Goal: Task Accomplishment & Management: Manage account settings

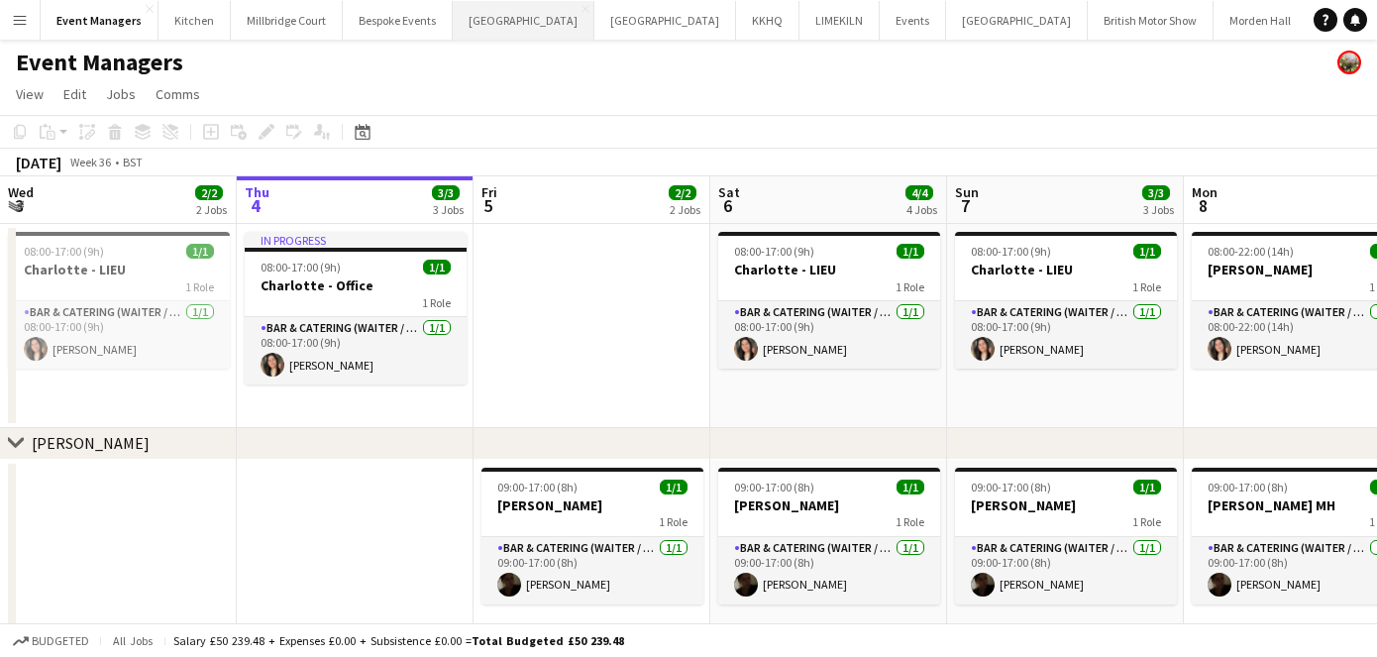
click at [481, 18] on button "[GEOGRAPHIC_DATA] Close" at bounding box center [524, 20] width 142 height 39
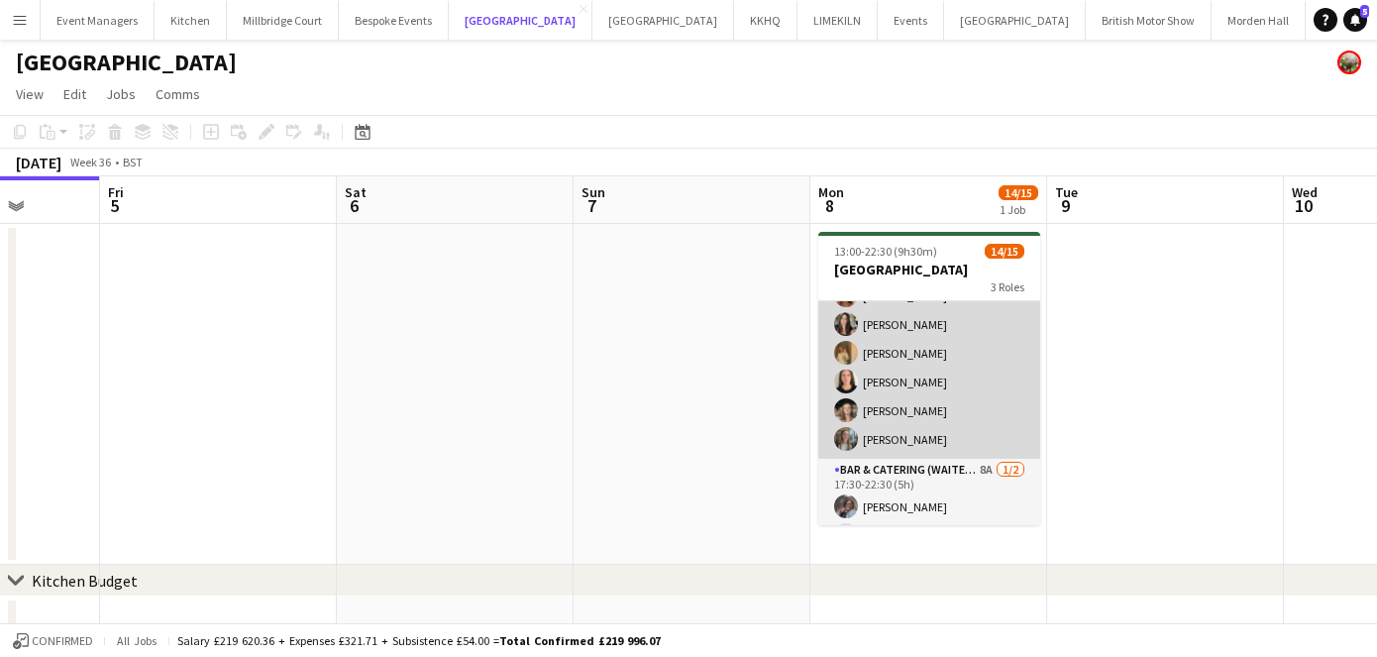
scroll to position [323, 0]
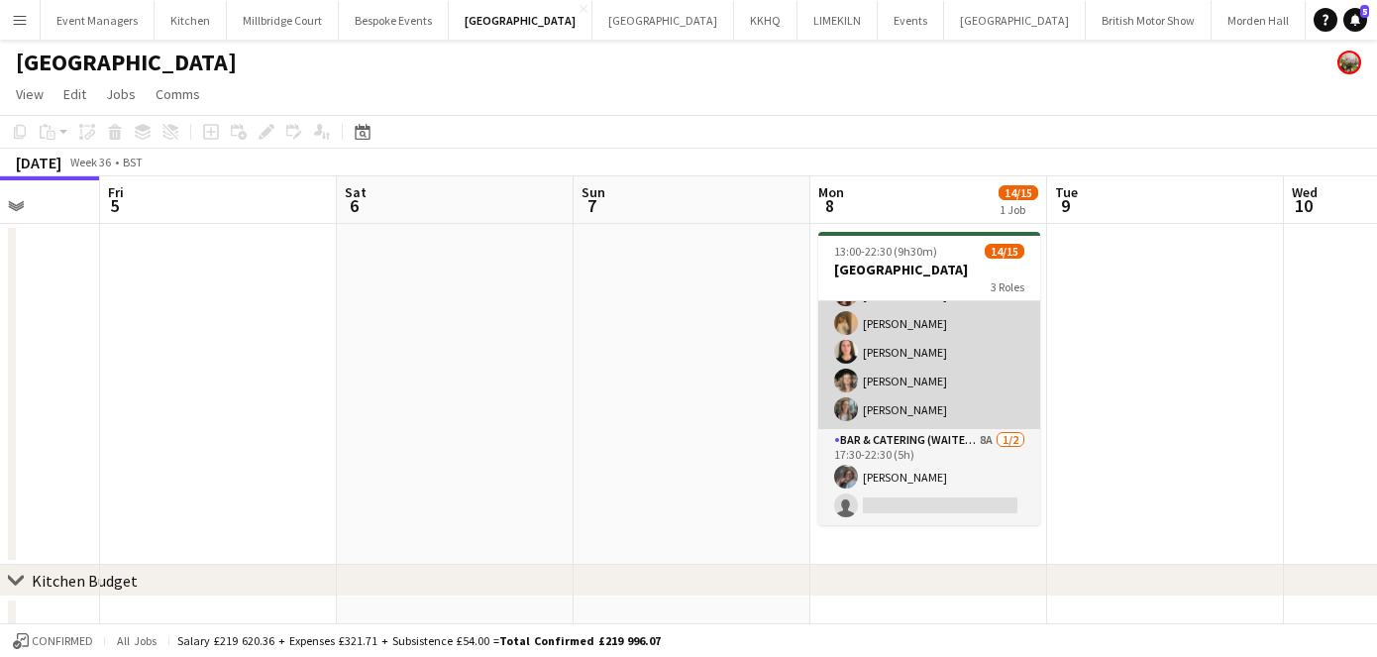
click at [879, 399] on app-card-role "Bar & Catering (Waiter / waitress) [DATE] 17:30-22:30 (5h) [PERSON_NAME] [PERSO…" at bounding box center [929, 266] width 222 height 326
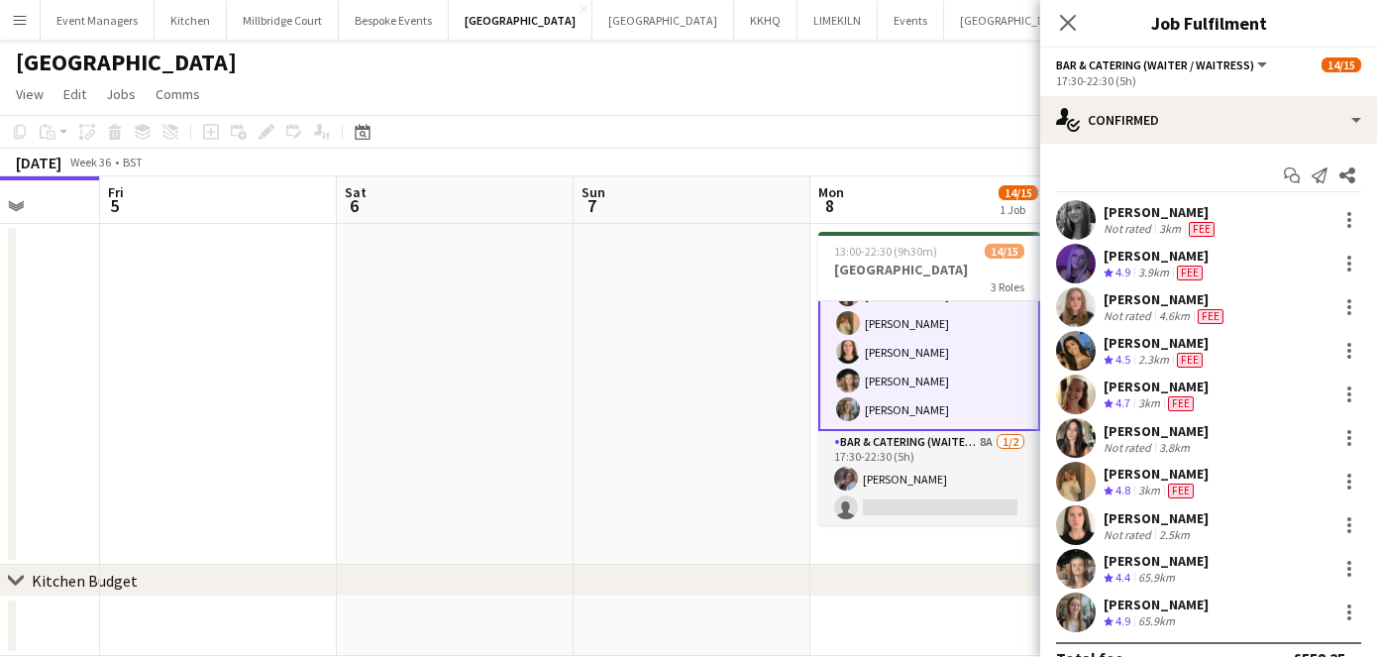
scroll to position [0, 697]
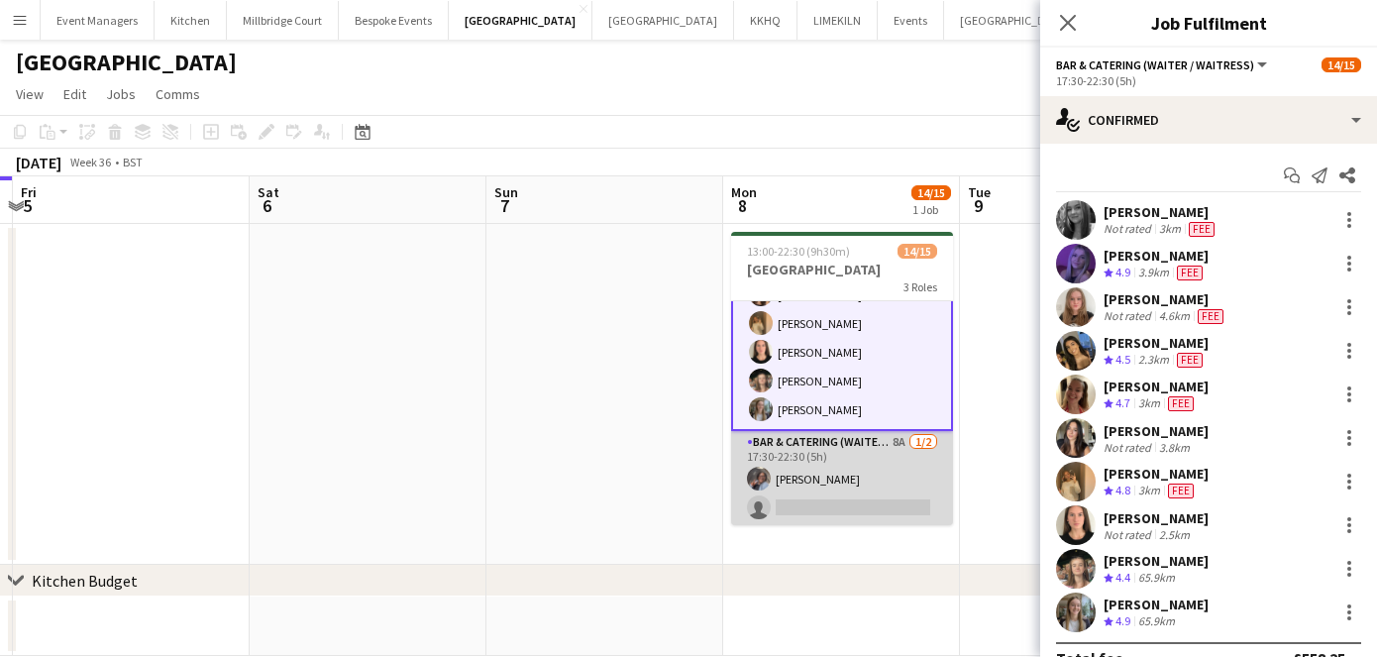
click at [798, 460] on app-card-role "Bar & Catering (Waiter / waitress) 8A [DATE] 17:30-22:30 (5h) [PERSON_NAME] sin…" at bounding box center [842, 479] width 222 height 96
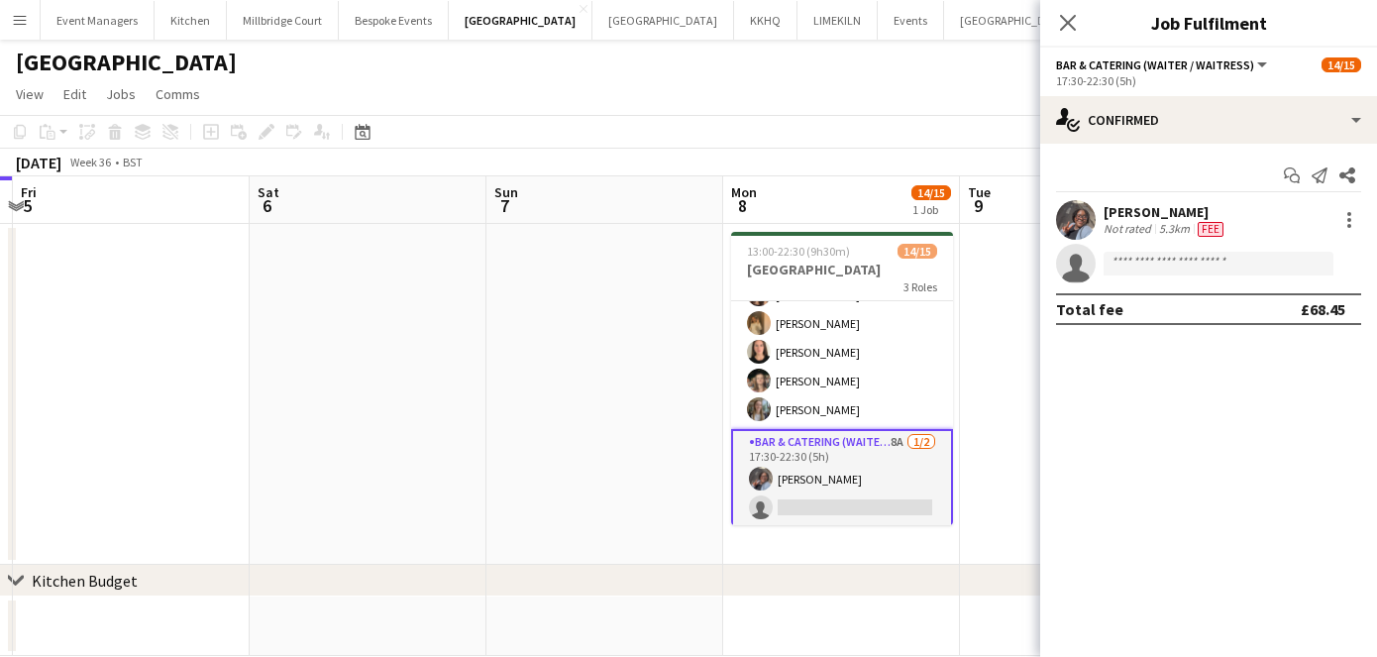
click at [1080, 222] on app-user-avatar at bounding box center [1076, 220] width 40 height 40
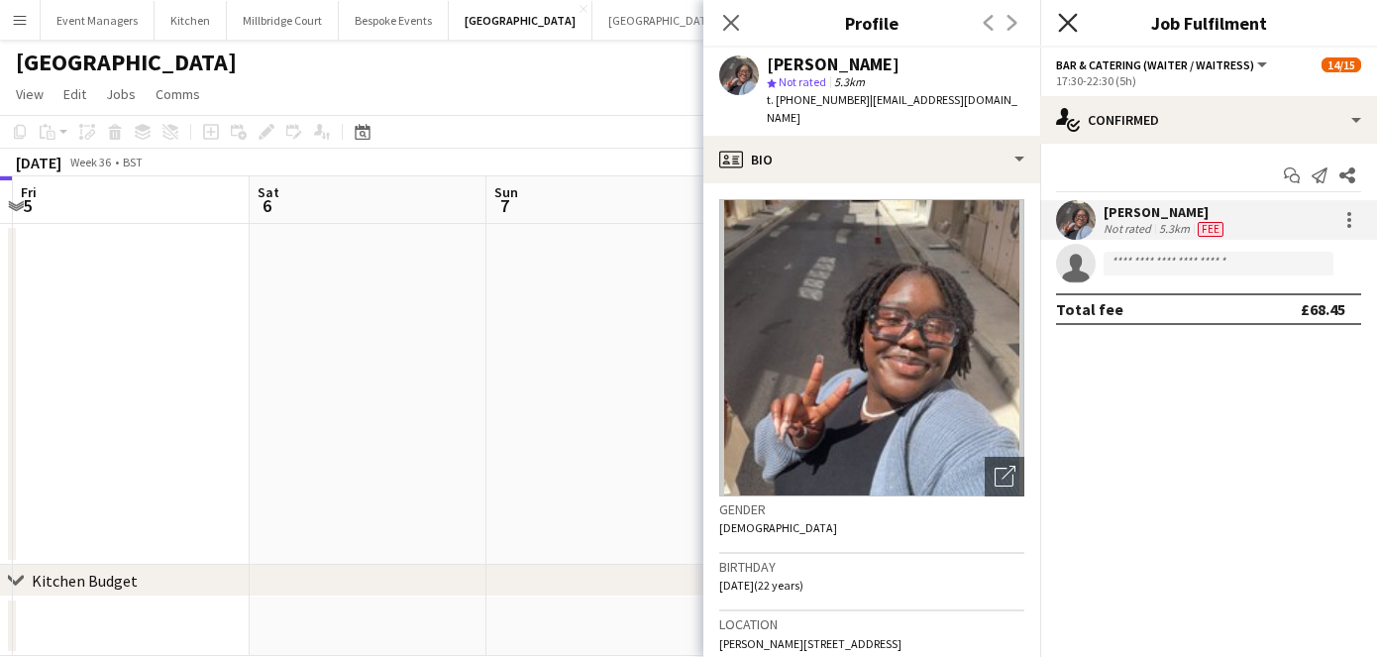
click at [1064, 24] on icon at bounding box center [1067, 22] width 19 height 19
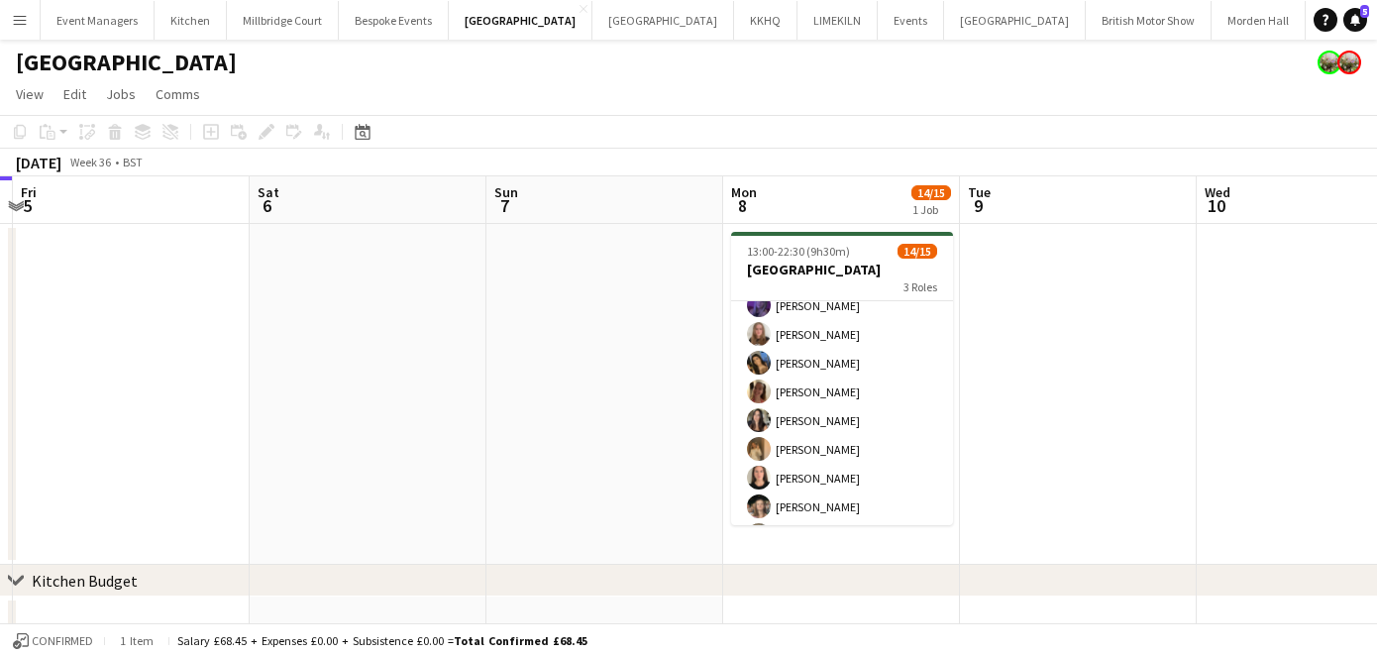
scroll to position [327, 0]
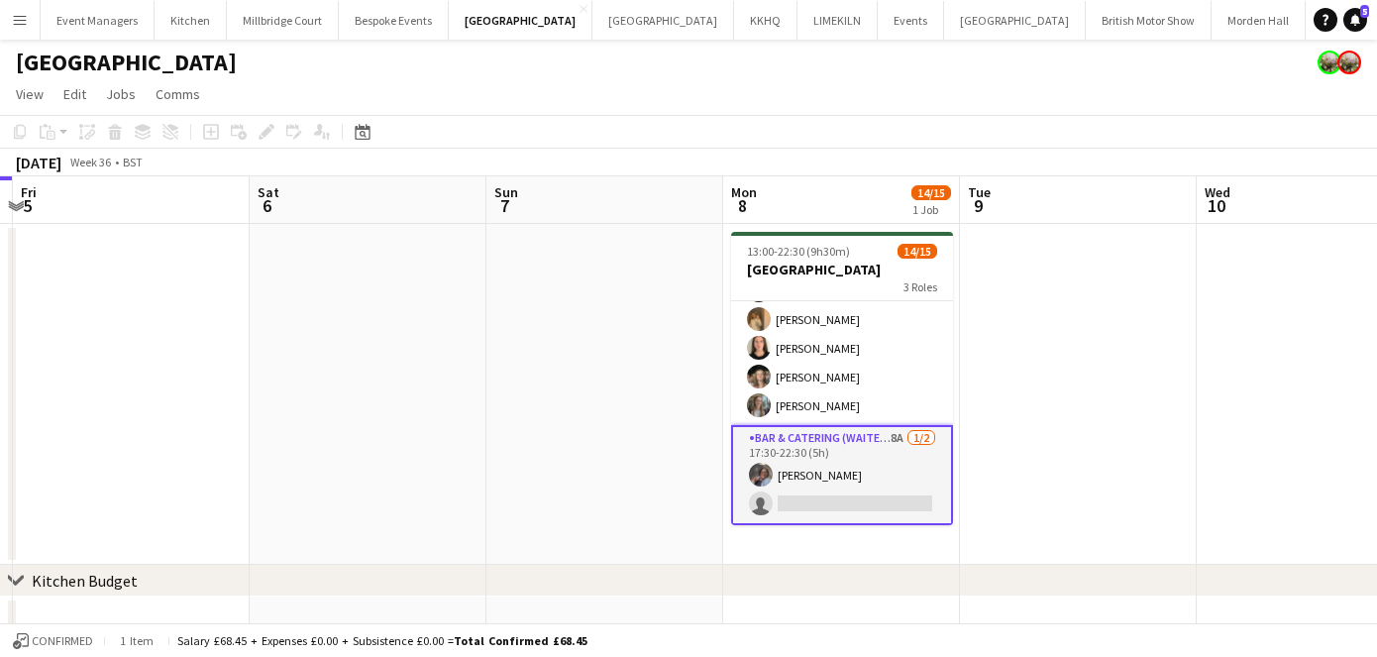
click at [877, 478] on app-card-role "Bar & Catering (Waiter / waitress) 8A [DATE] 17:30-22:30 (5h) [PERSON_NAME] sin…" at bounding box center [842, 475] width 222 height 100
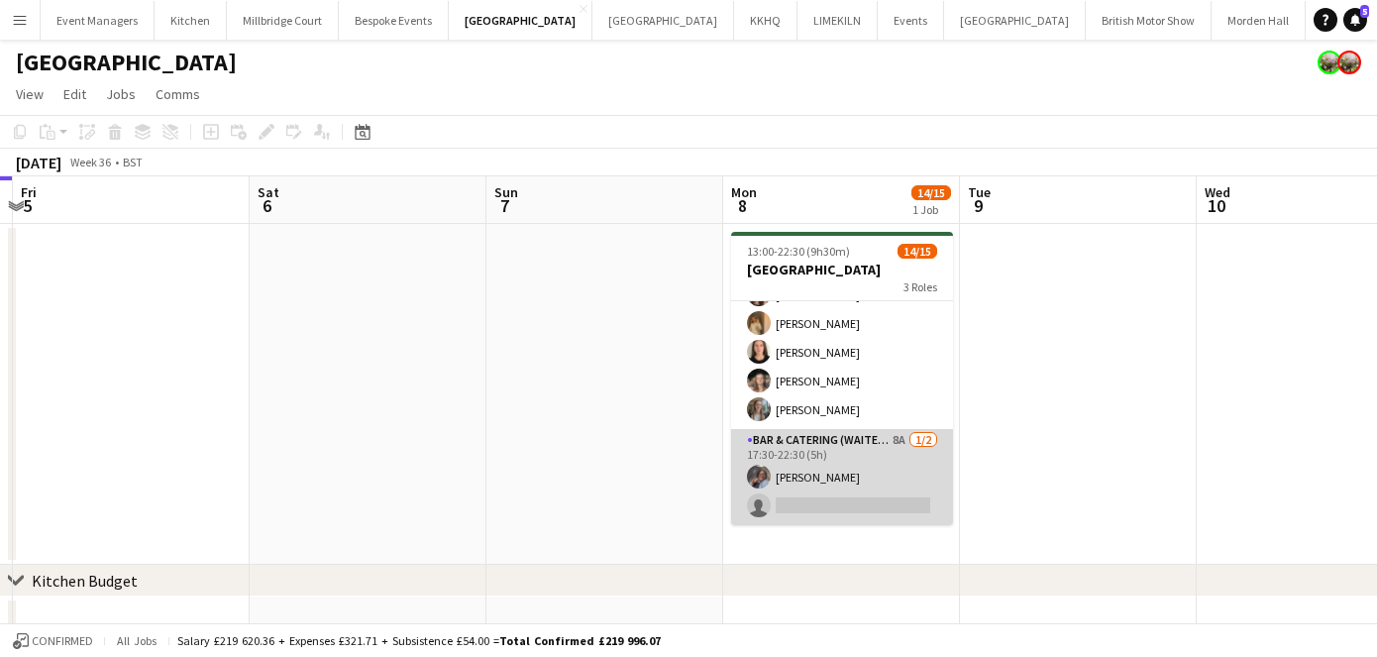
scroll to position [323, 0]
click at [925, 470] on app-card-role "Bar & Catering (Waiter / waitress) 8A [DATE] 17:30-22:30 (5h) [PERSON_NAME] sin…" at bounding box center [842, 477] width 222 height 96
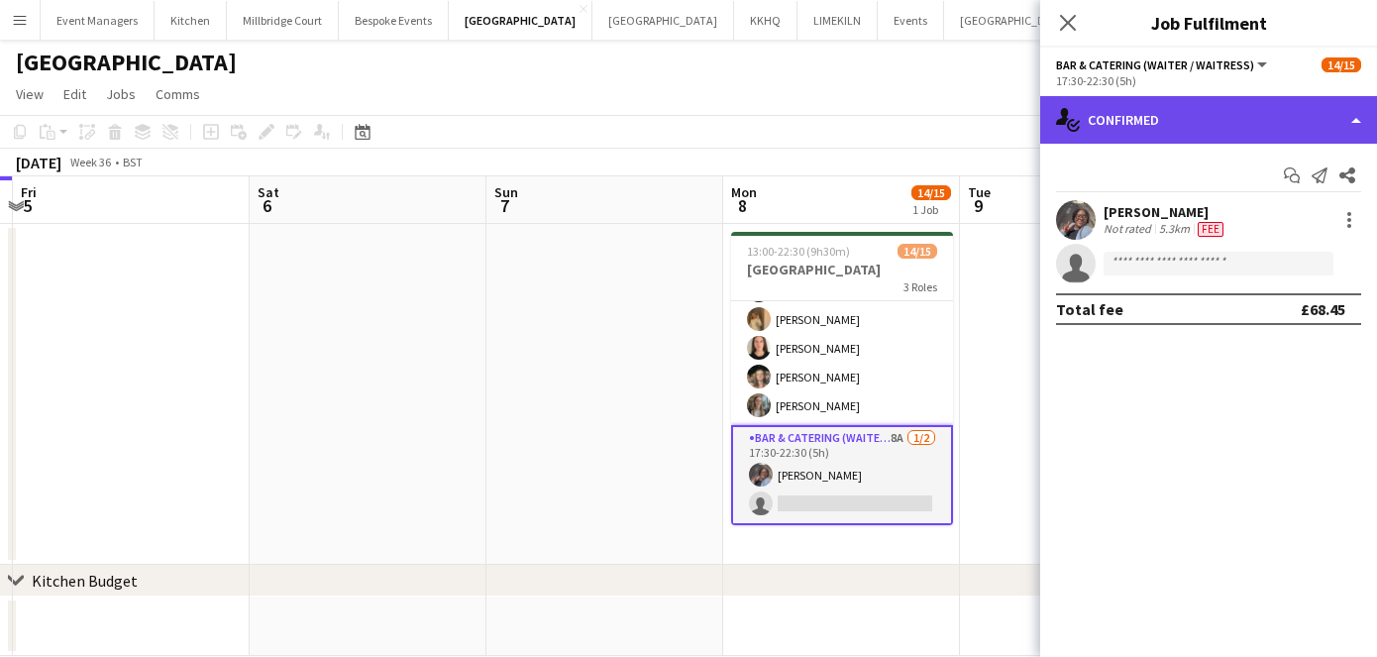
click at [1241, 133] on div "single-neutral-actions-check-2 Confirmed" at bounding box center [1208, 120] width 337 height 48
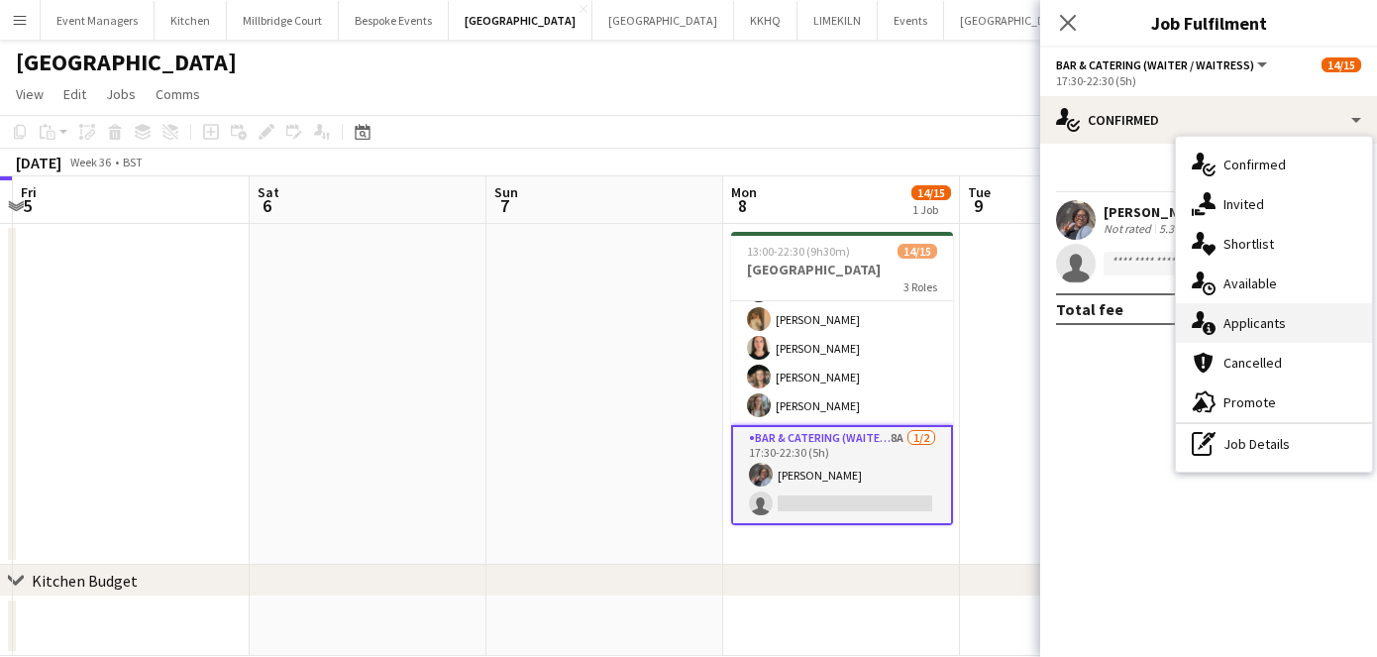
click at [1251, 326] on span "Applicants" at bounding box center [1254, 323] width 62 height 18
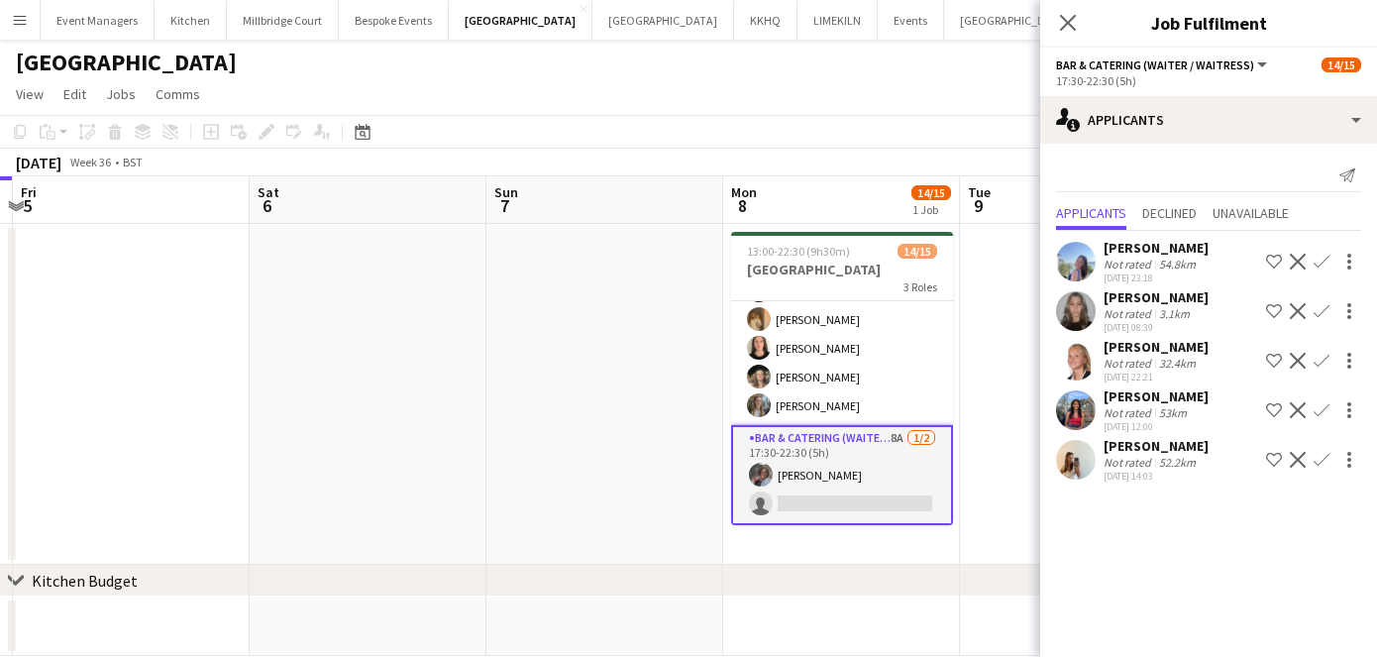
click at [539, 430] on app-date-cell at bounding box center [604, 394] width 237 height 341
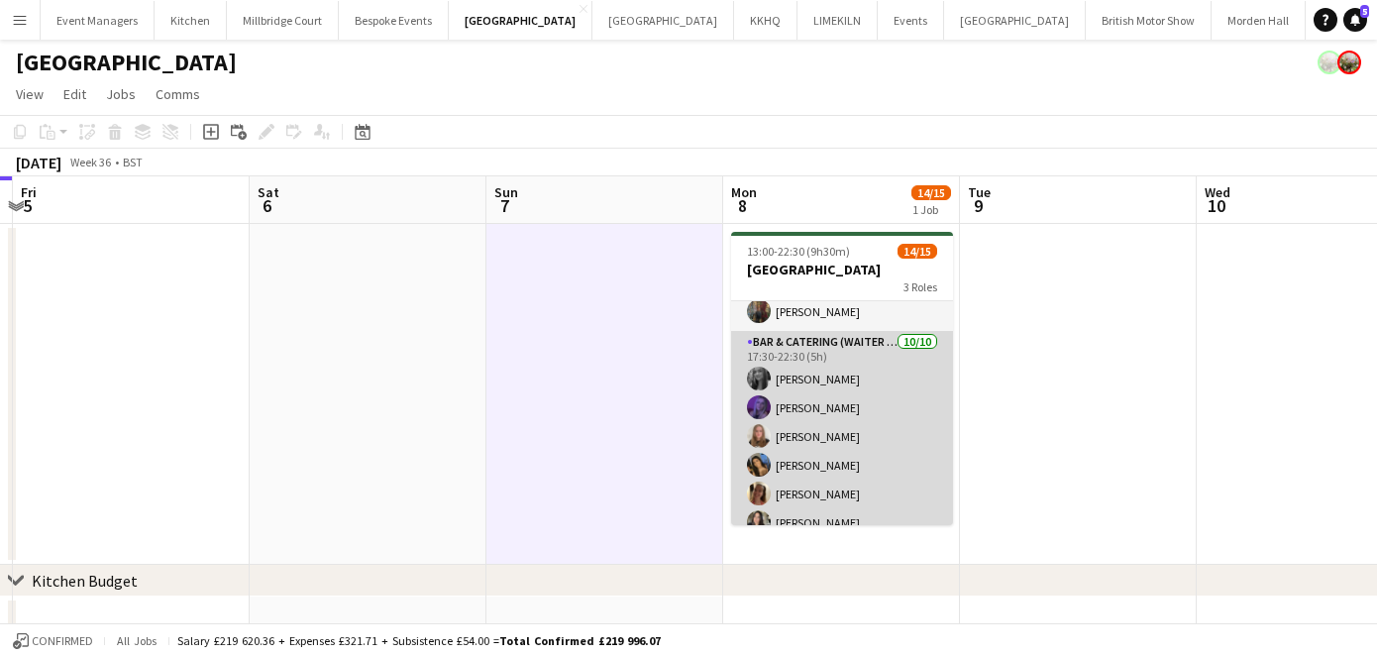
scroll to position [0, 0]
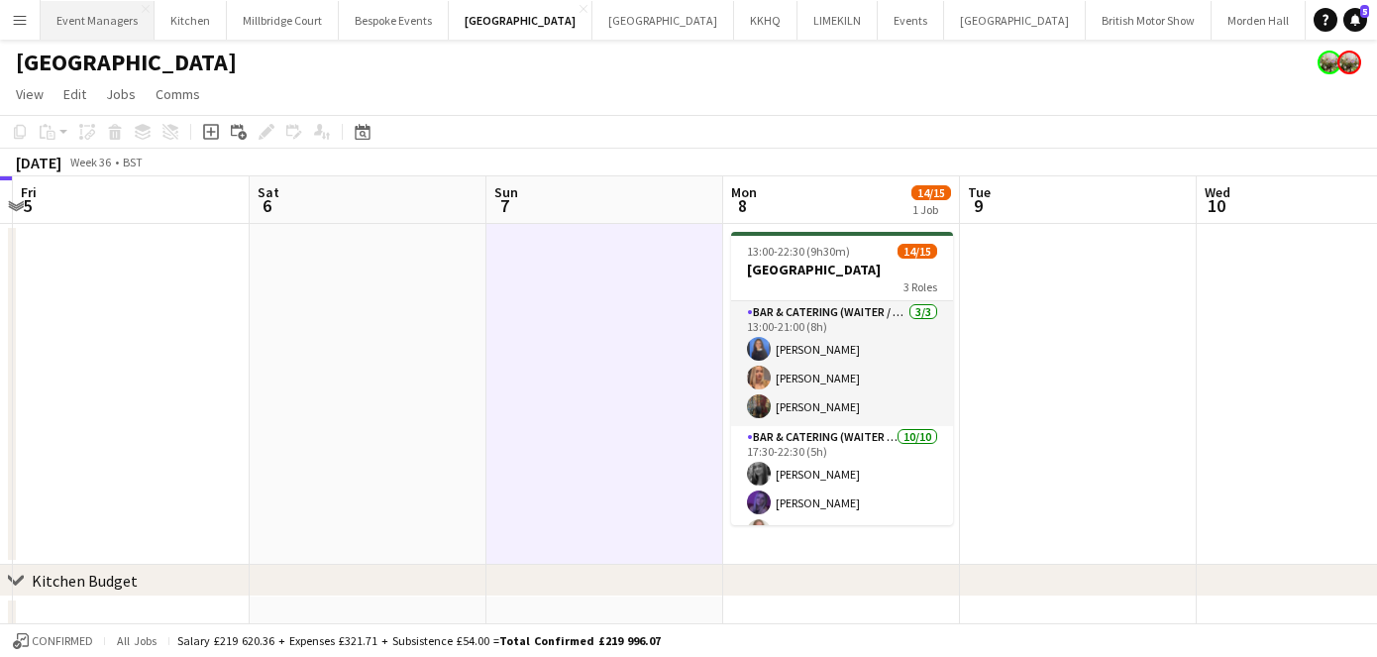
click at [101, 13] on button "Event Managers Close" at bounding box center [98, 20] width 114 height 39
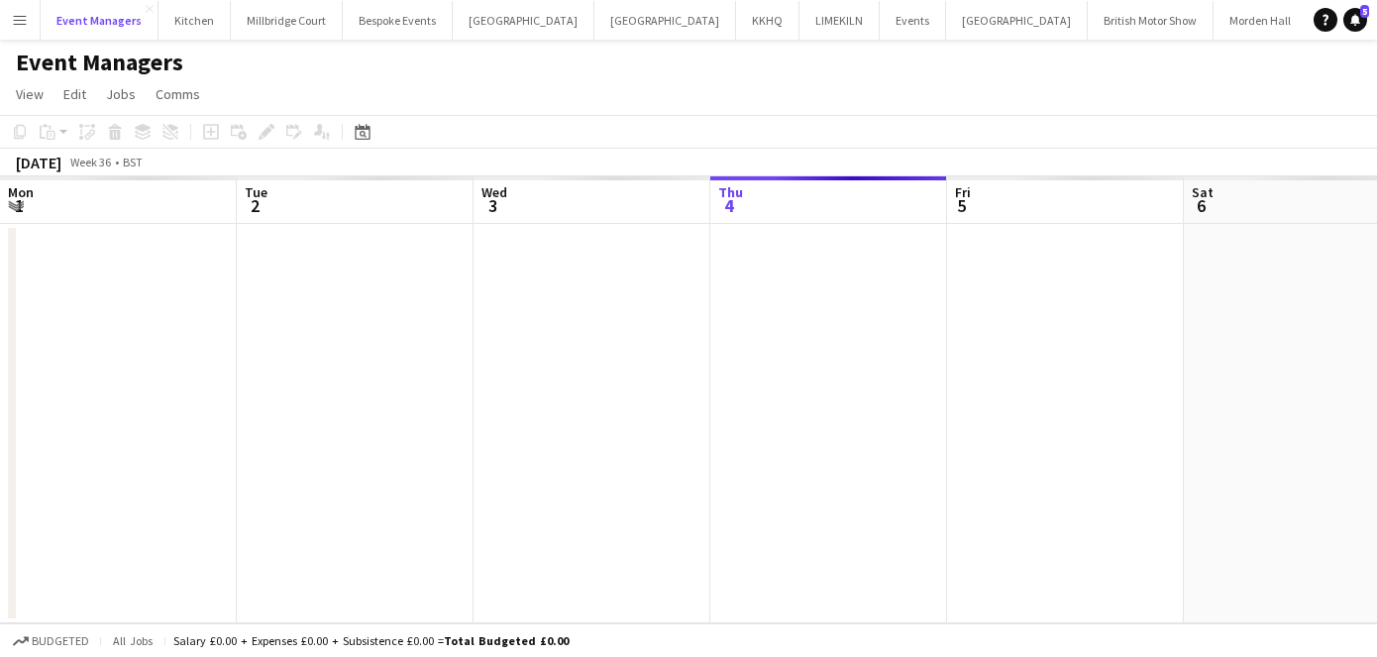
scroll to position [0, 473]
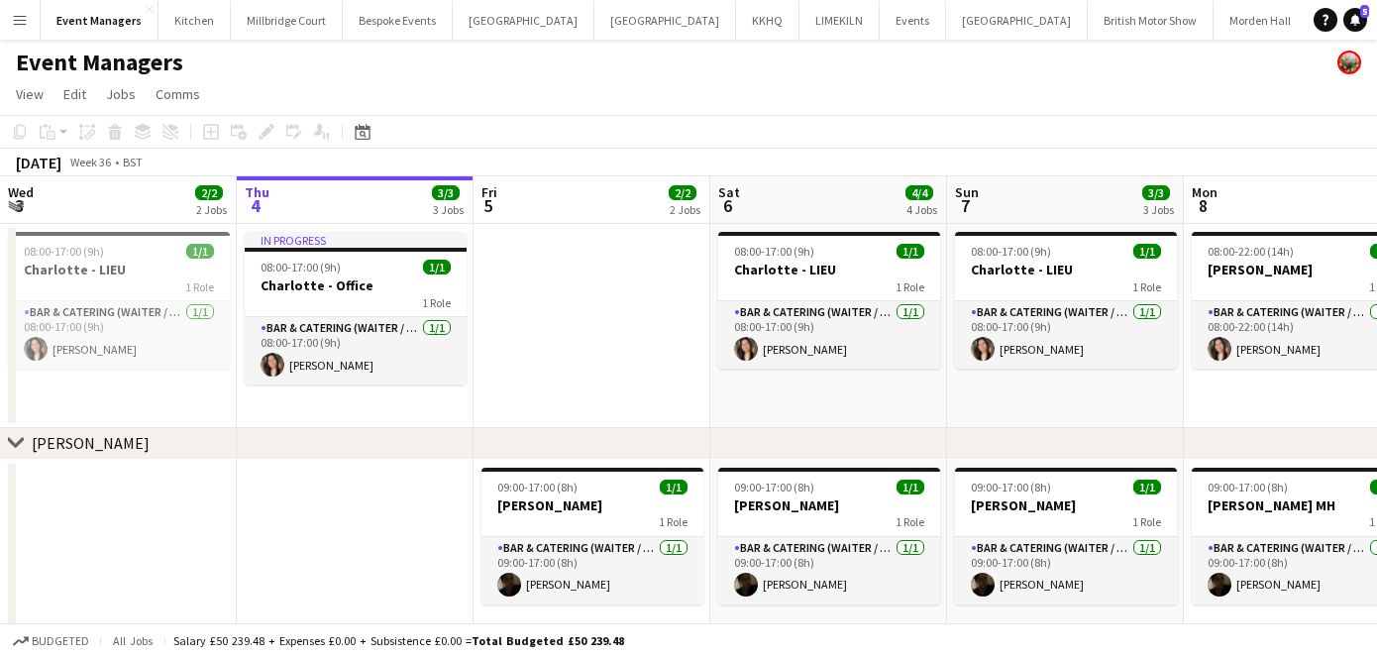
click at [609, 369] on app-date-cell at bounding box center [591, 326] width 237 height 204
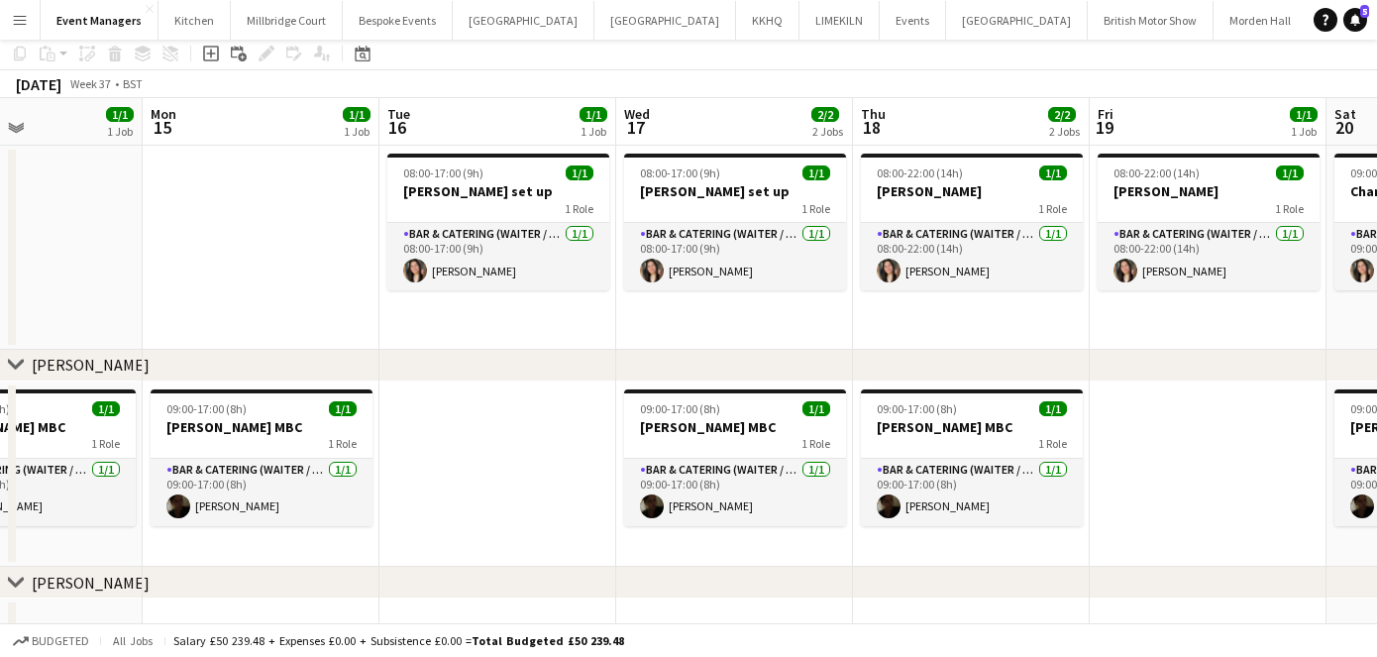
scroll to position [0, 0]
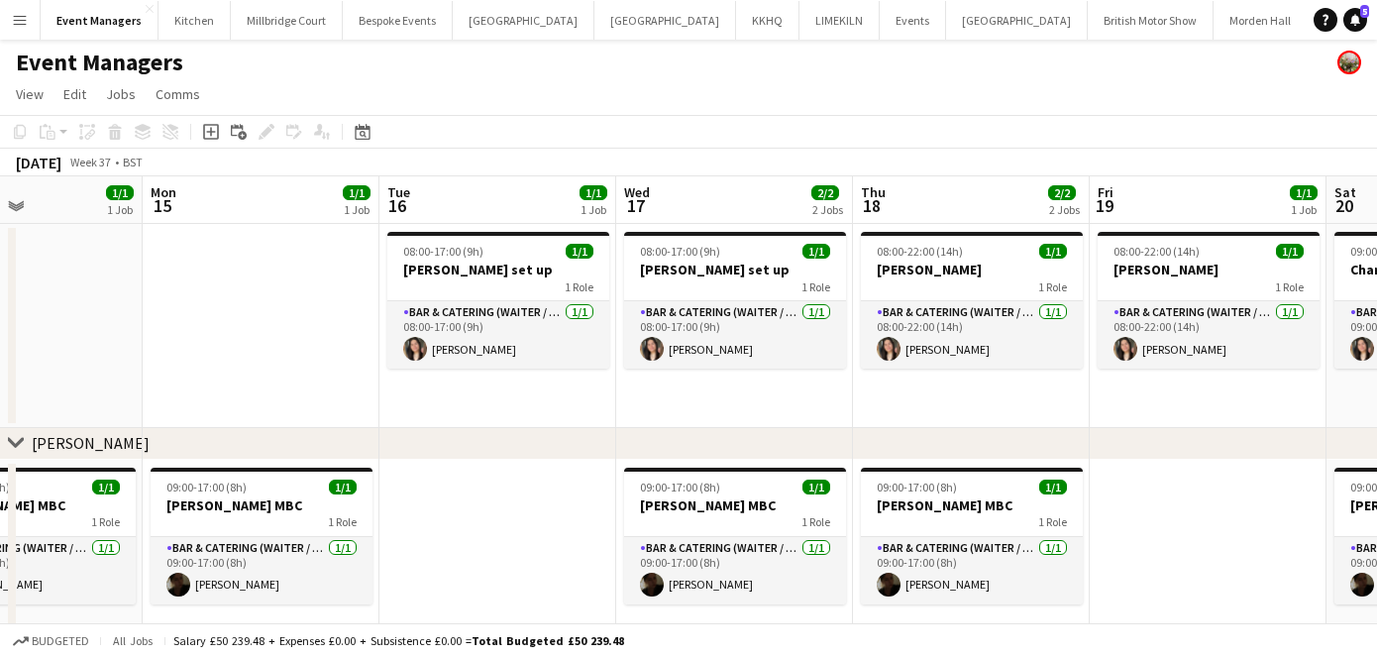
click at [1307, 23] on button "Plumpton Race Course Close" at bounding box center [1380, 20] width 146 height 39
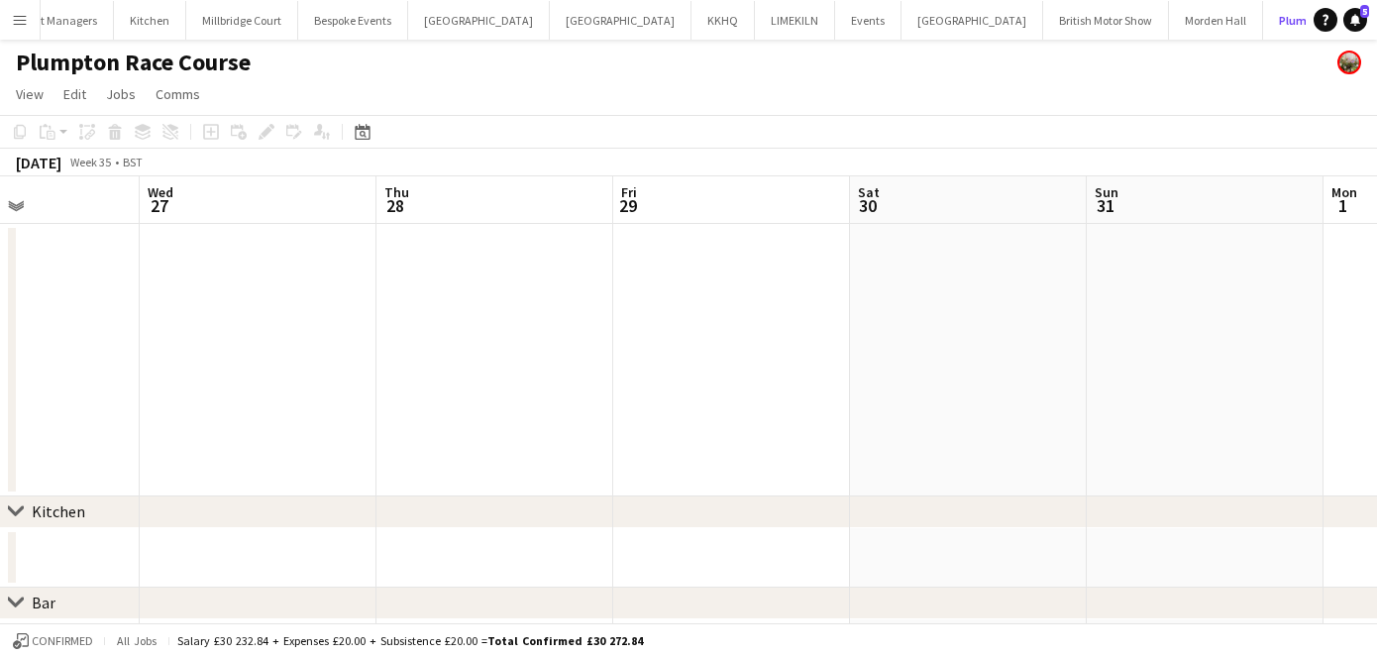
scroll to position [0, 477]
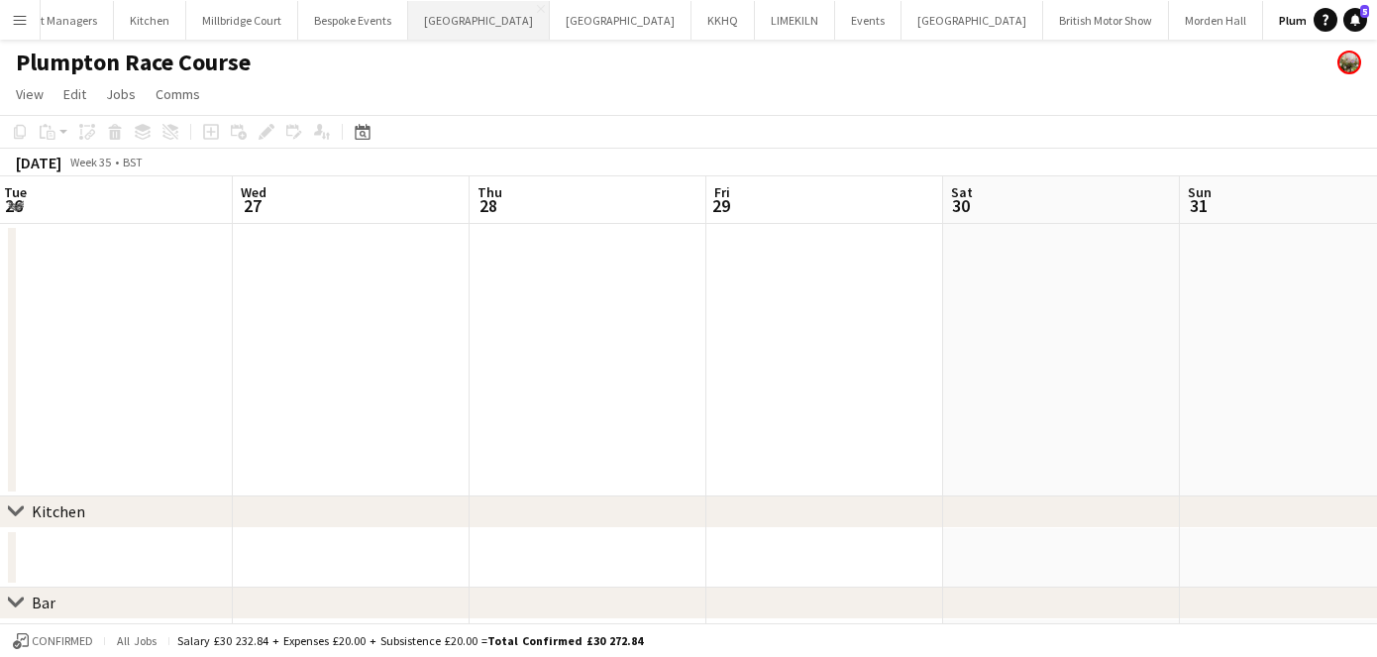
click at [449, 20] on button "[GEOGRAPHIC_DATA] Close" at bounding box center [479, 20] width 142 height 39
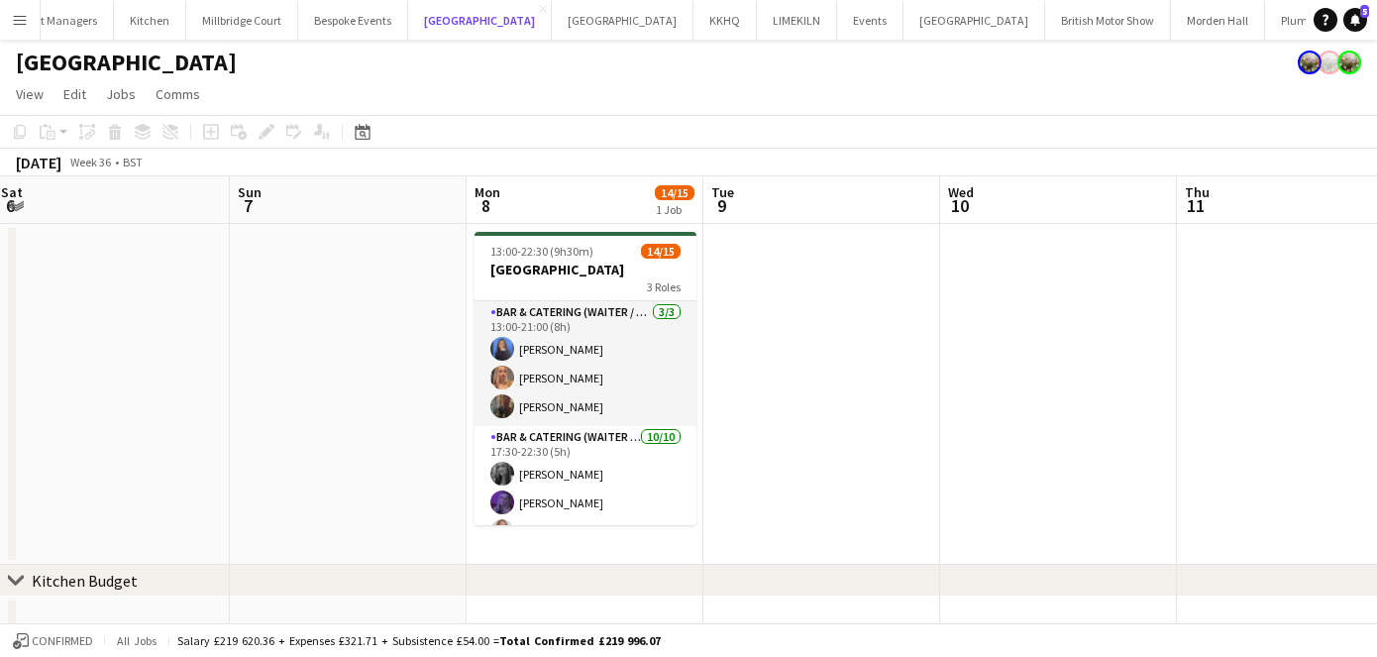
scroll to position [0, 739]
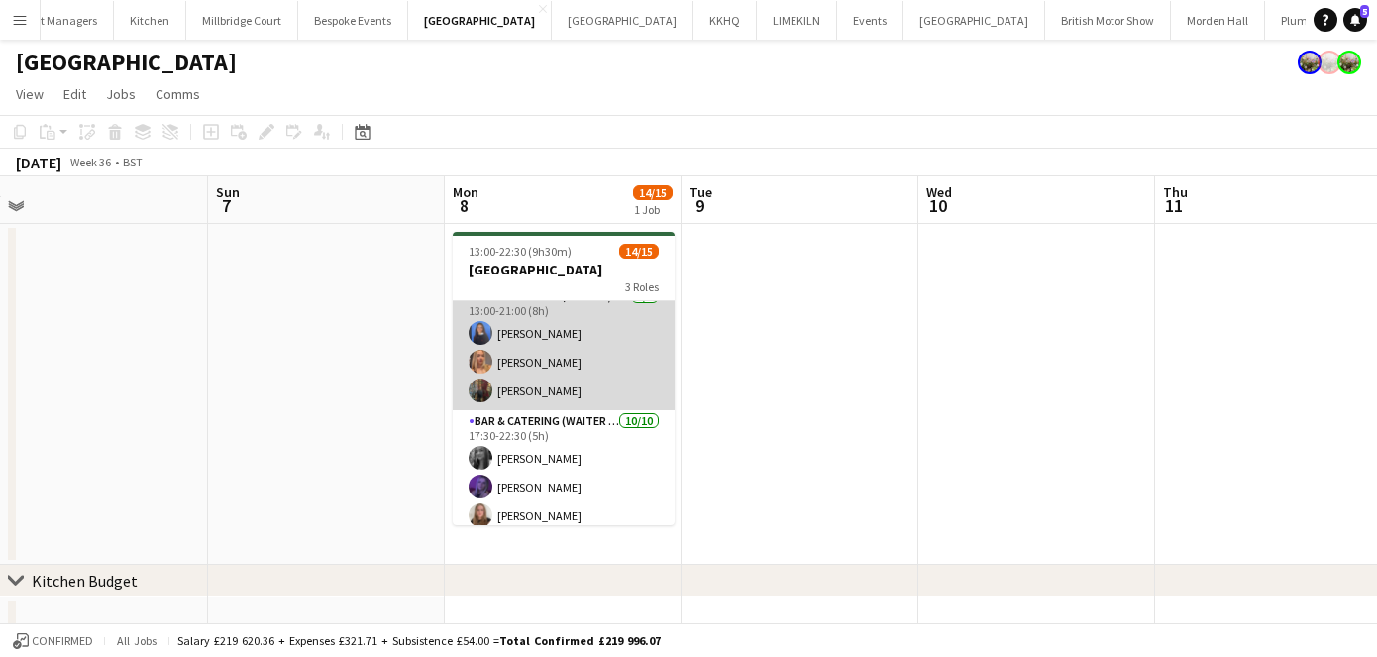
click at [499, 395] on app-card-role "Bar & Catering (Waiter / waitress) [DATE] 13:00-21:00 (8h) [PERSON_NAME] Vane […" at bounding box center [564, 347] width 222 height 125
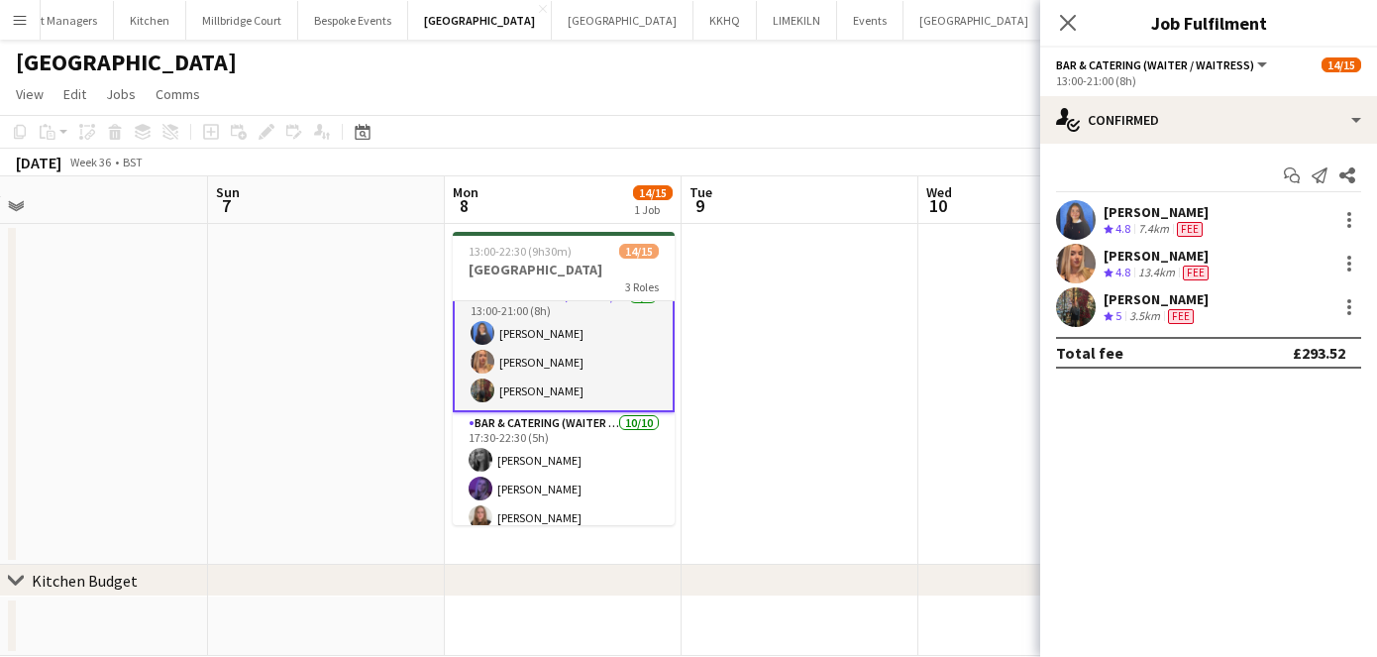
scroll to position [0, 0]
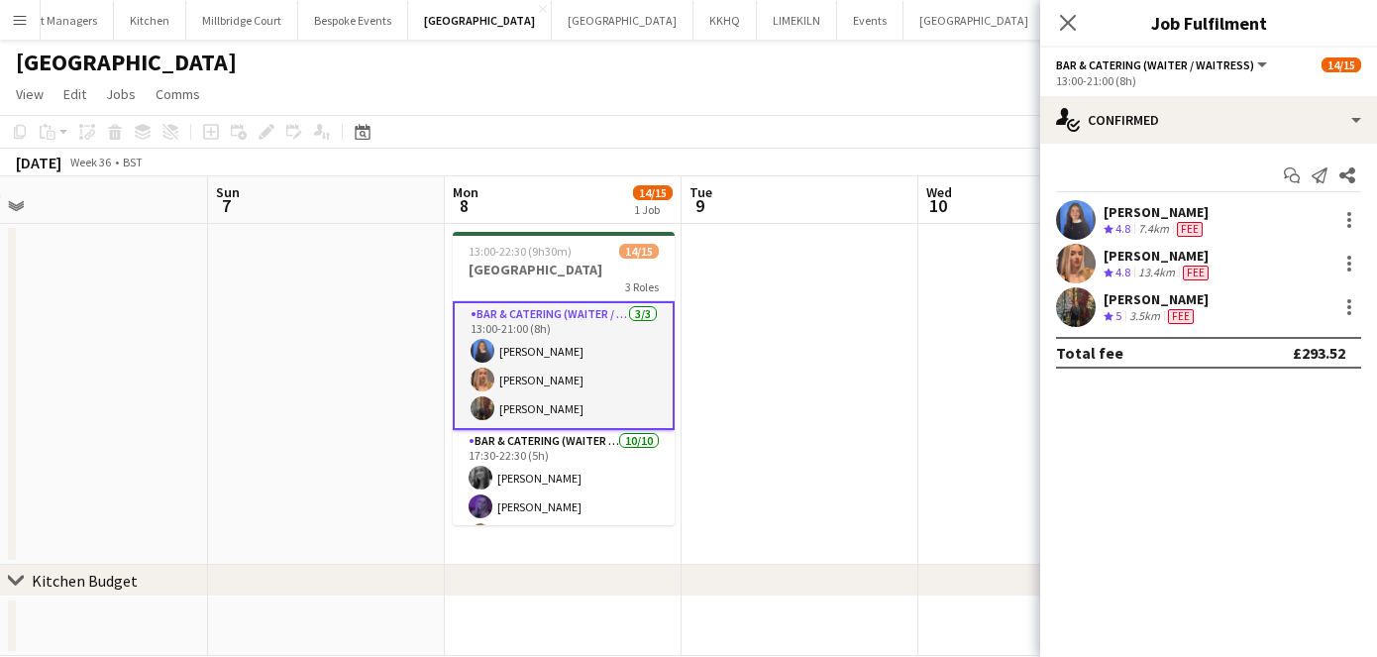
click at [1079, 256] on app-user-avatar at bounding box center [1076, 264] width 40 height 40
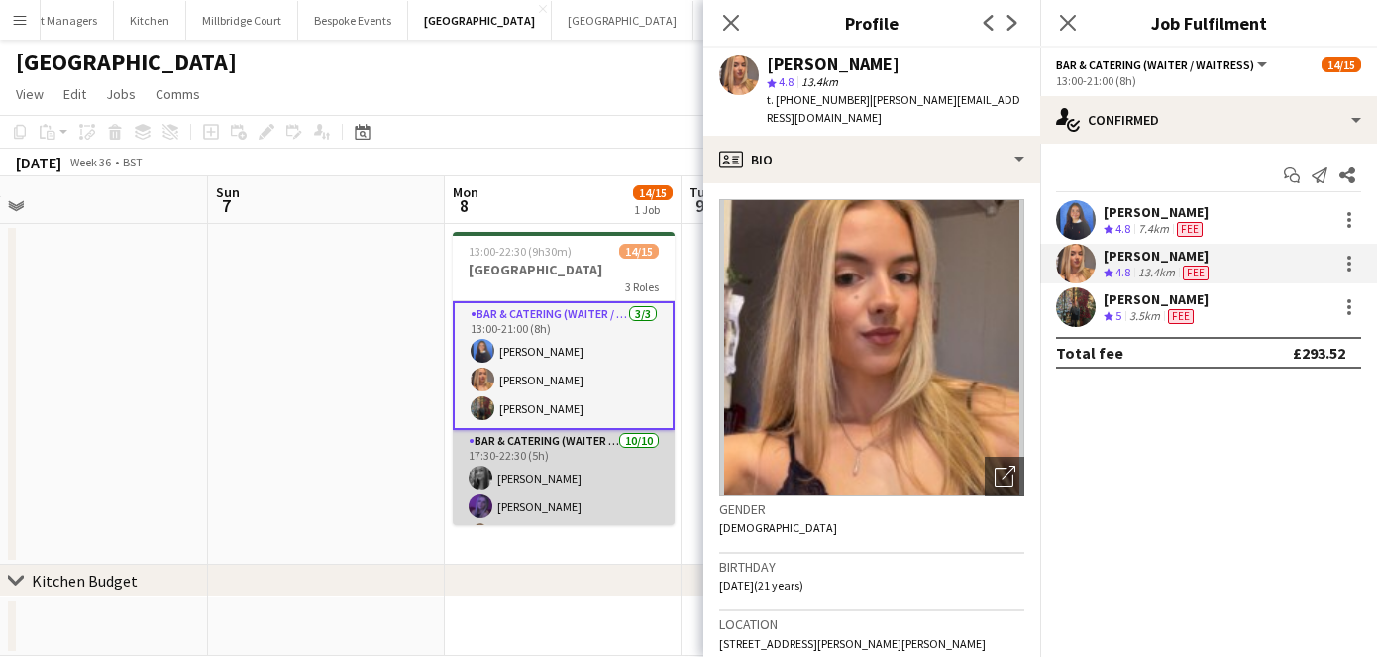
scroll to position [0, 796]
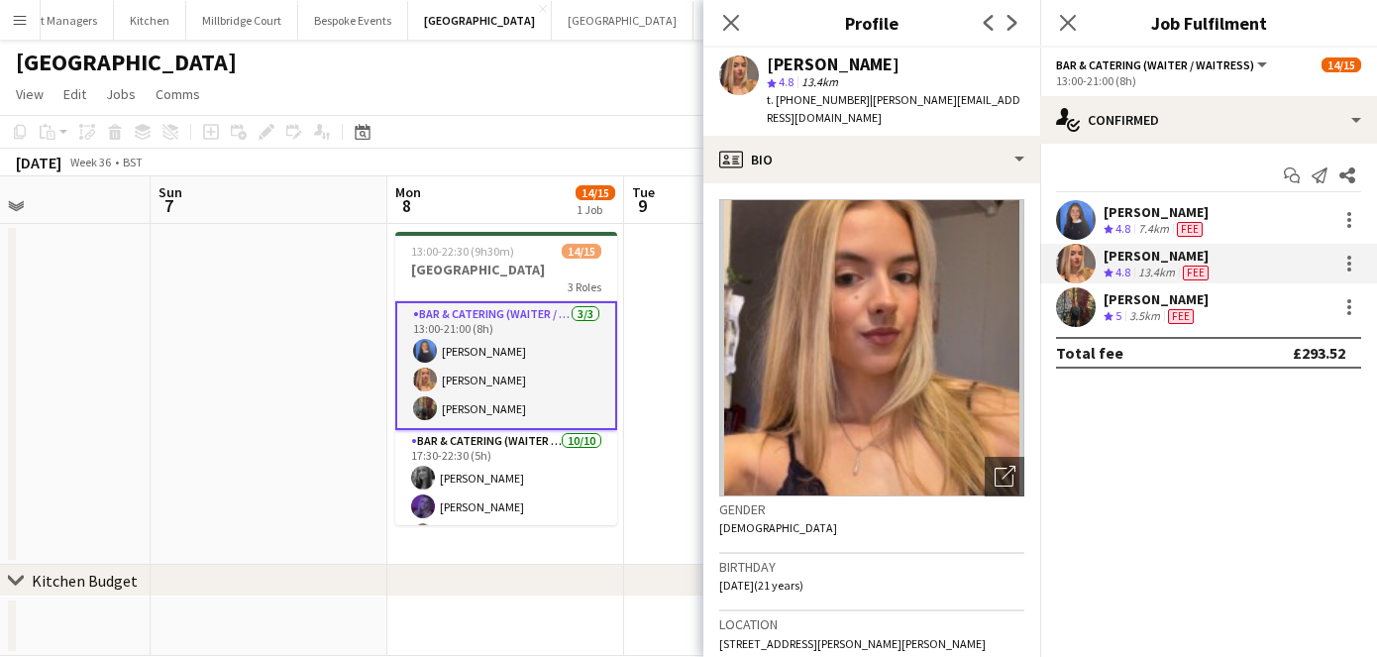
click at [1070, 301] on app-user-avatar at bounding box center [1076, 307] width 40 height 40
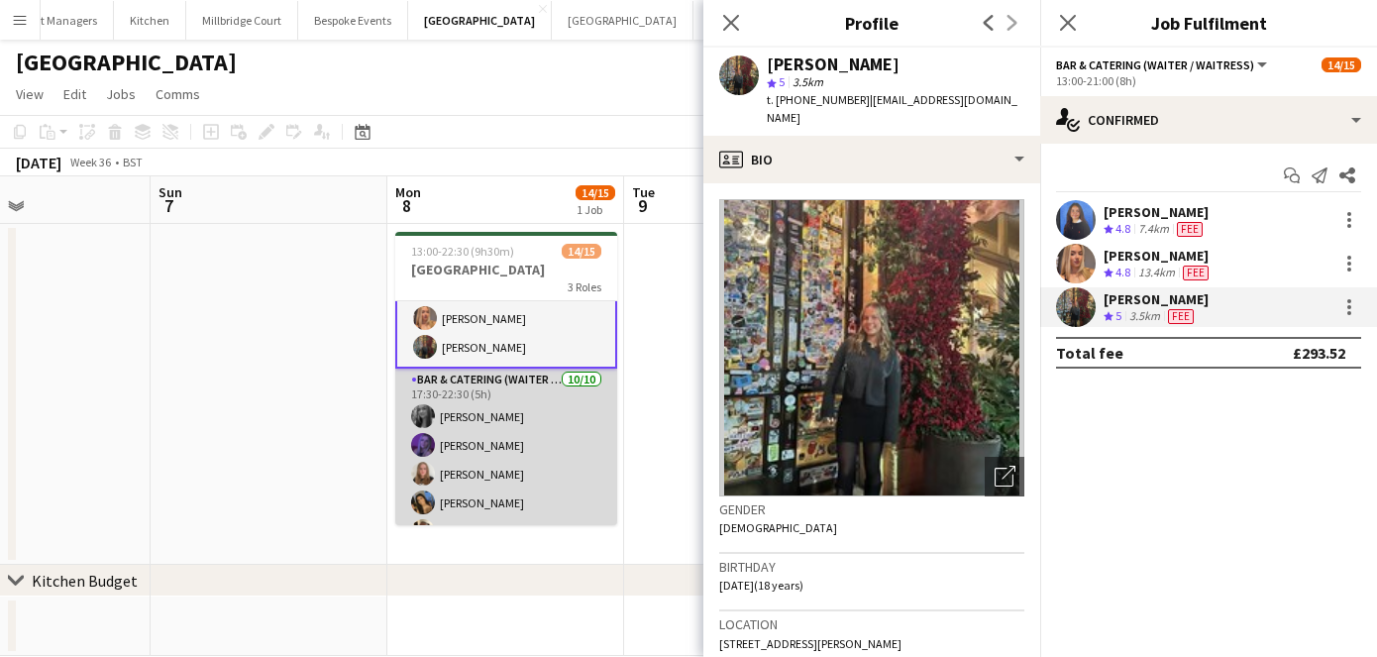
scroll to position [70, 0]
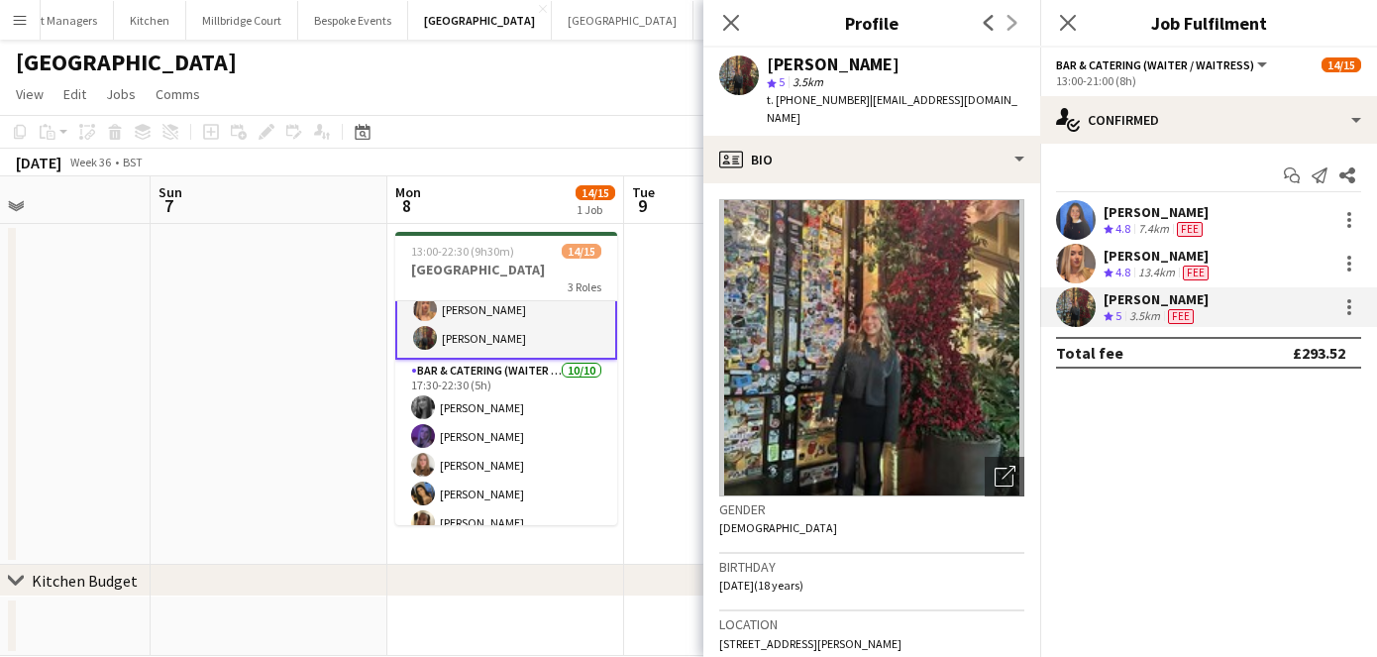
click at [209, 402] on app-date-cell at bounding box center [269, 394] width 237 height 341
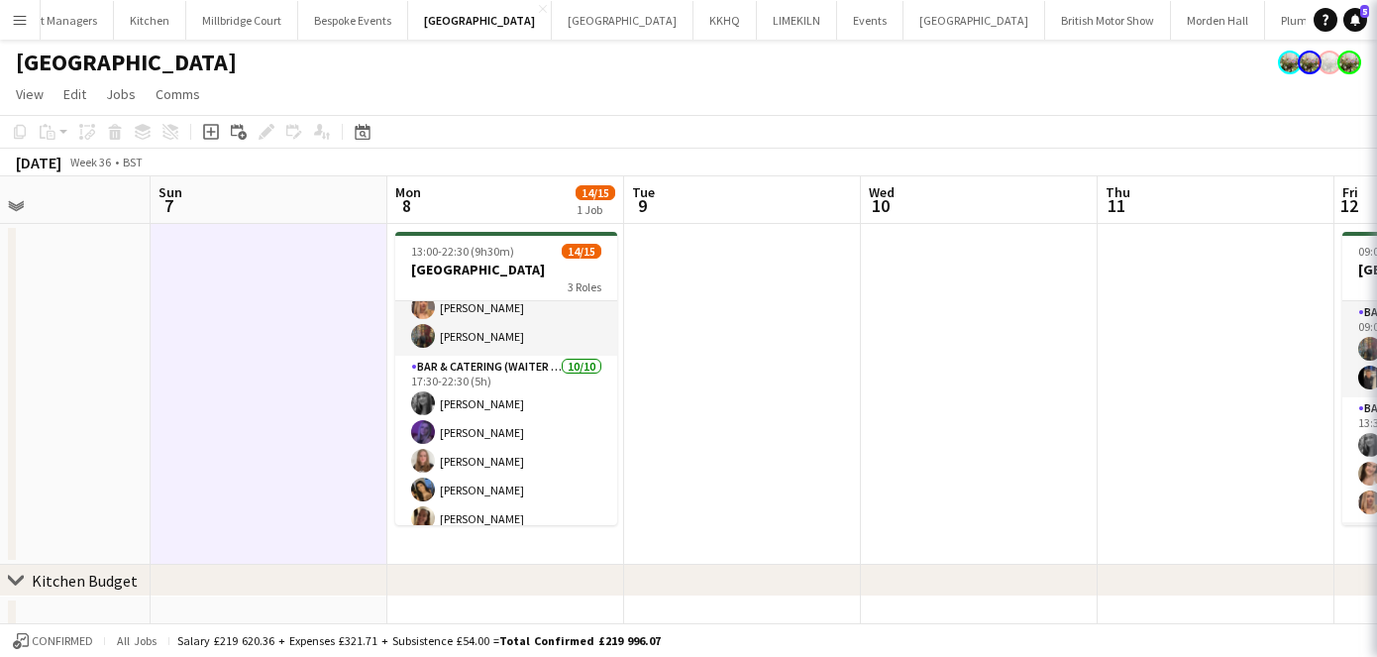
scroll to position [68, 0]
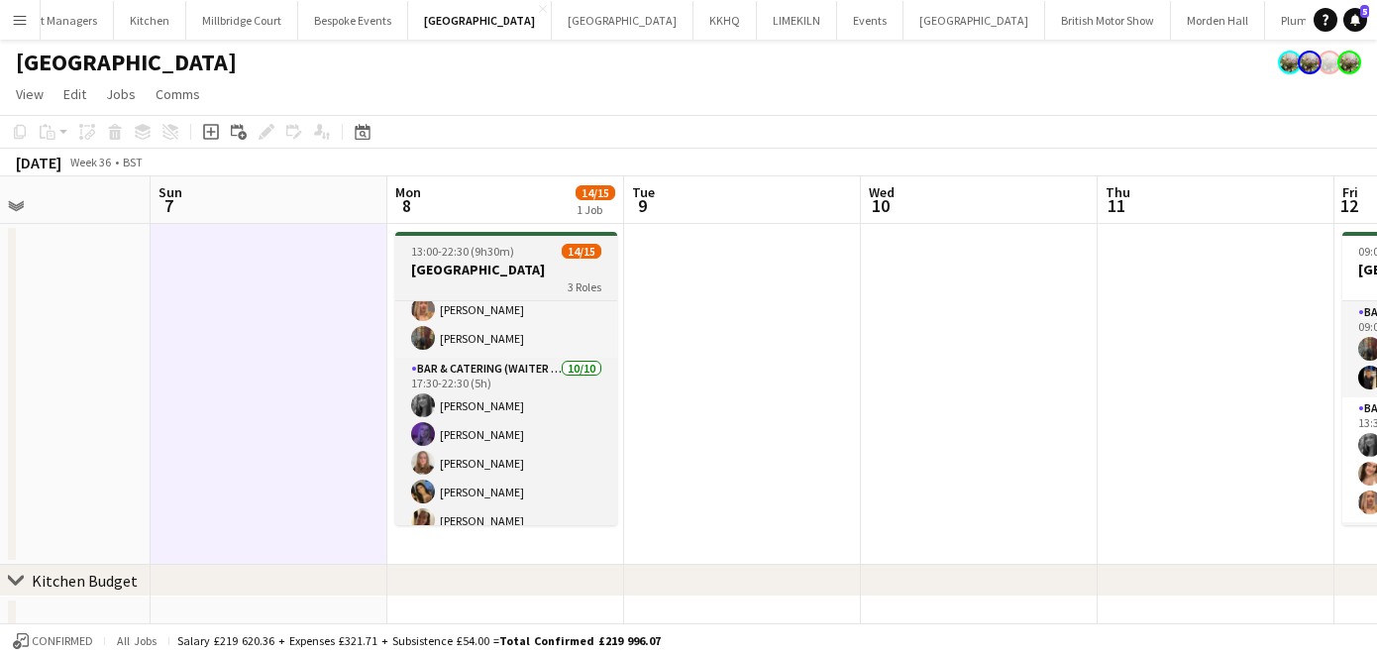
click at [430, 265] on h3 "[GEOGRAPHIC_DATA]" at bounding box center [506, 269] width 222 height 18
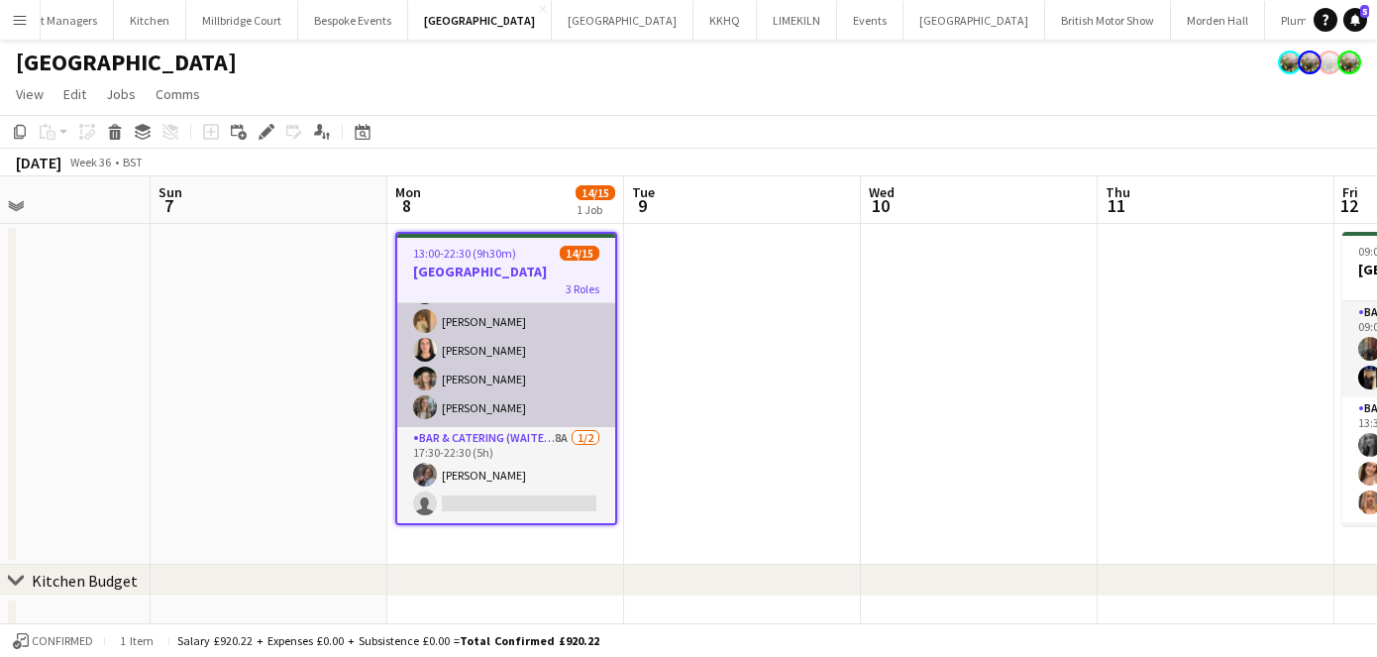
scroll to position [327, 0]
